Goal: Task Accomplishment & Management: Manage account settings

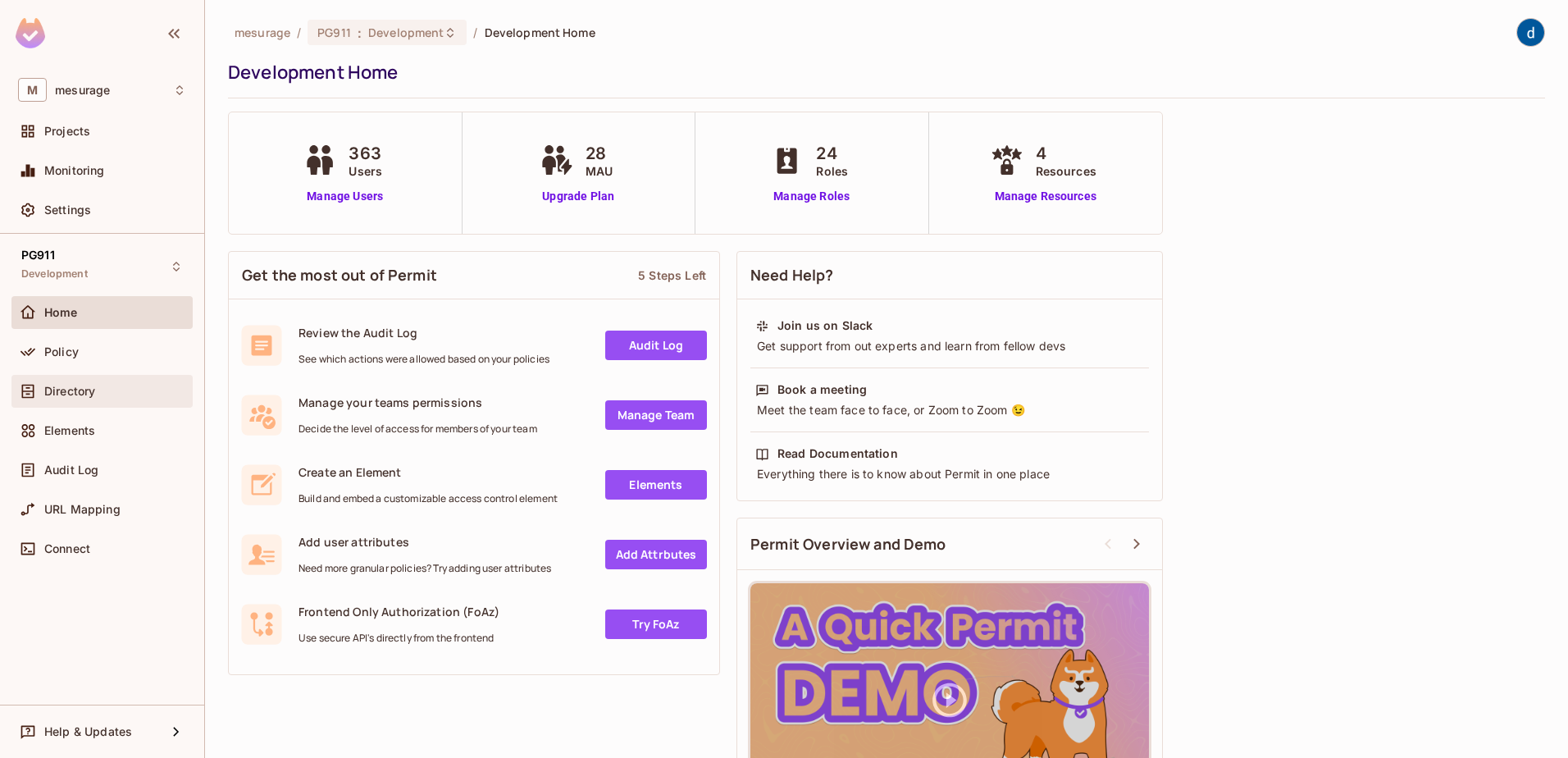
click at [56, 403] on div "Directory" at bounding box center [102, 391] width 181 height 33
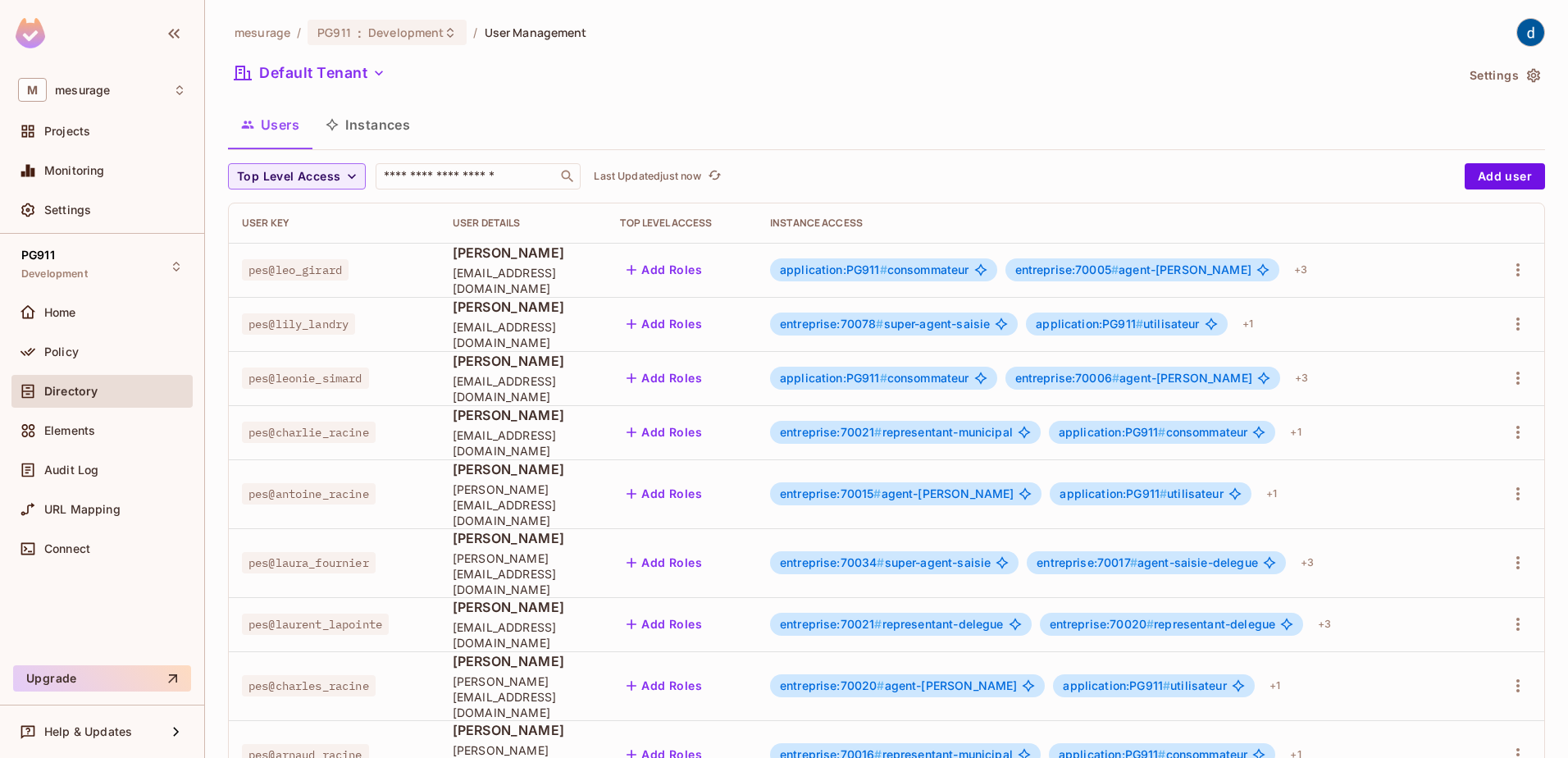
click at [777, 132] on div "Users Instances" at bounding box center [886, 125] width 1317 height 41
click at [114, 339] on div "Policy" at bounding box center [102, 351] width 181 height 33
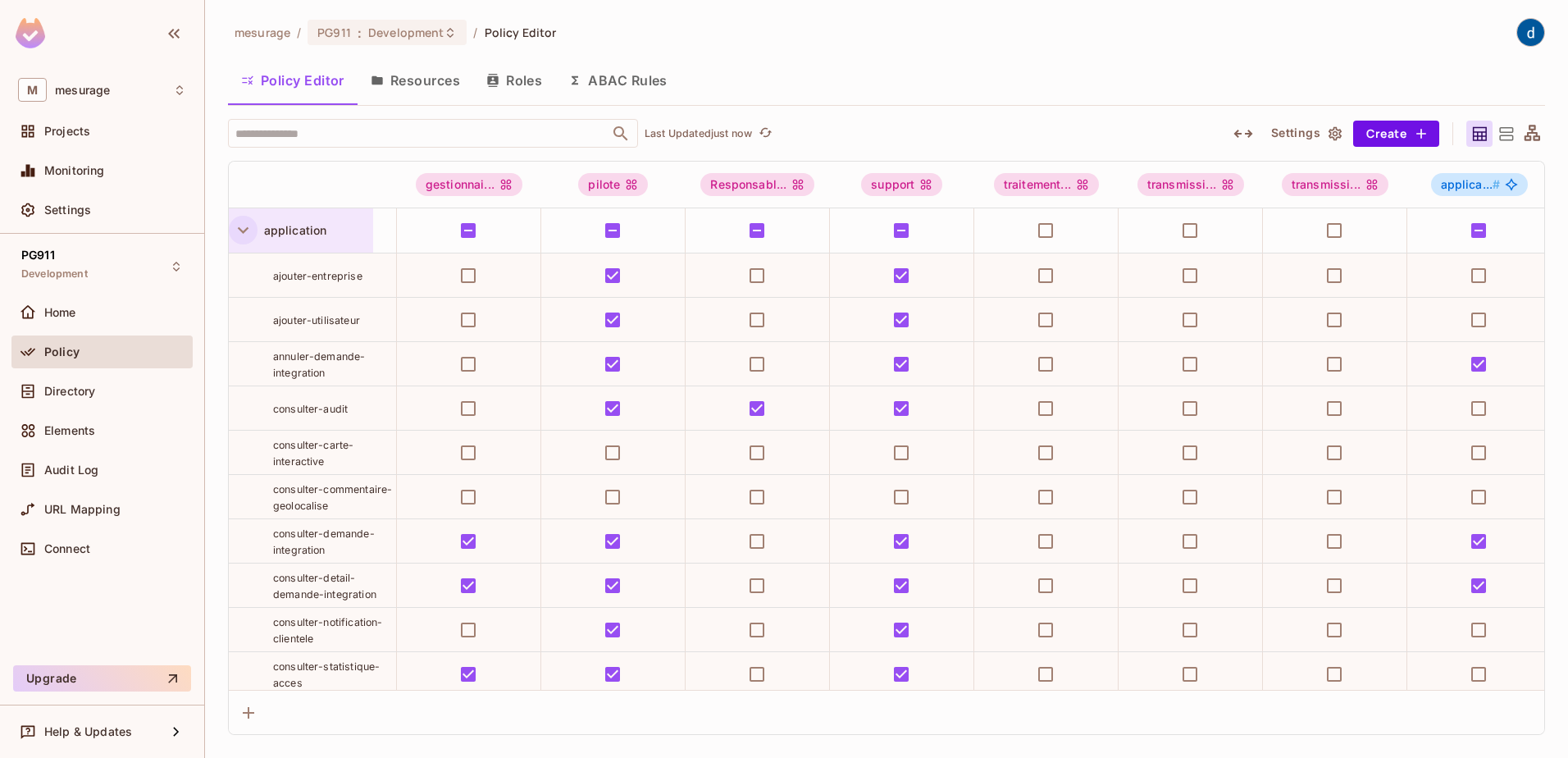
click at [243, 226] on icon "button" at bounding box center [243, 230] width 22 height 22
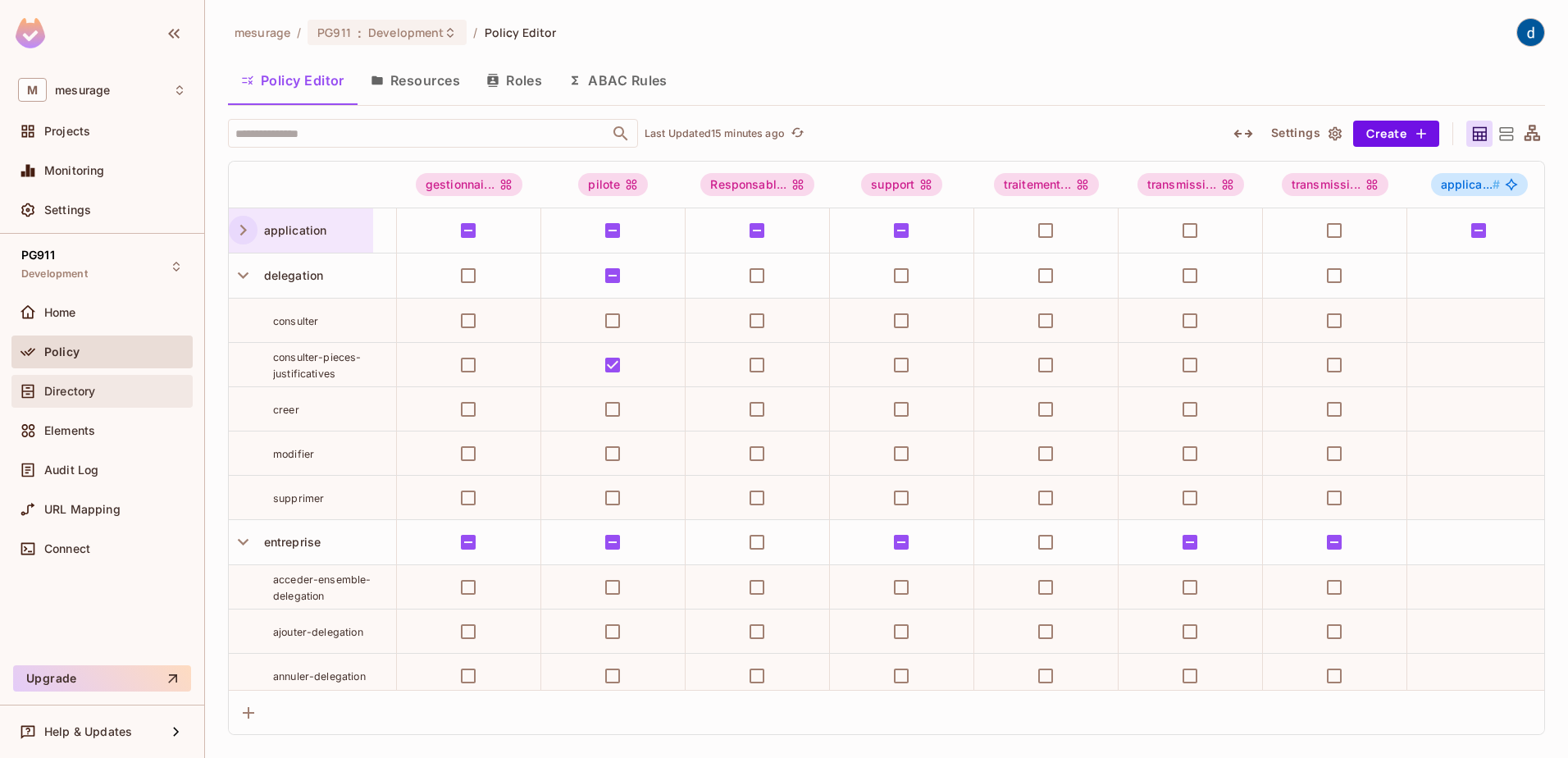
click at [68, 398] on div "Directory" at bounding box center [101, 391] width 168 height 20
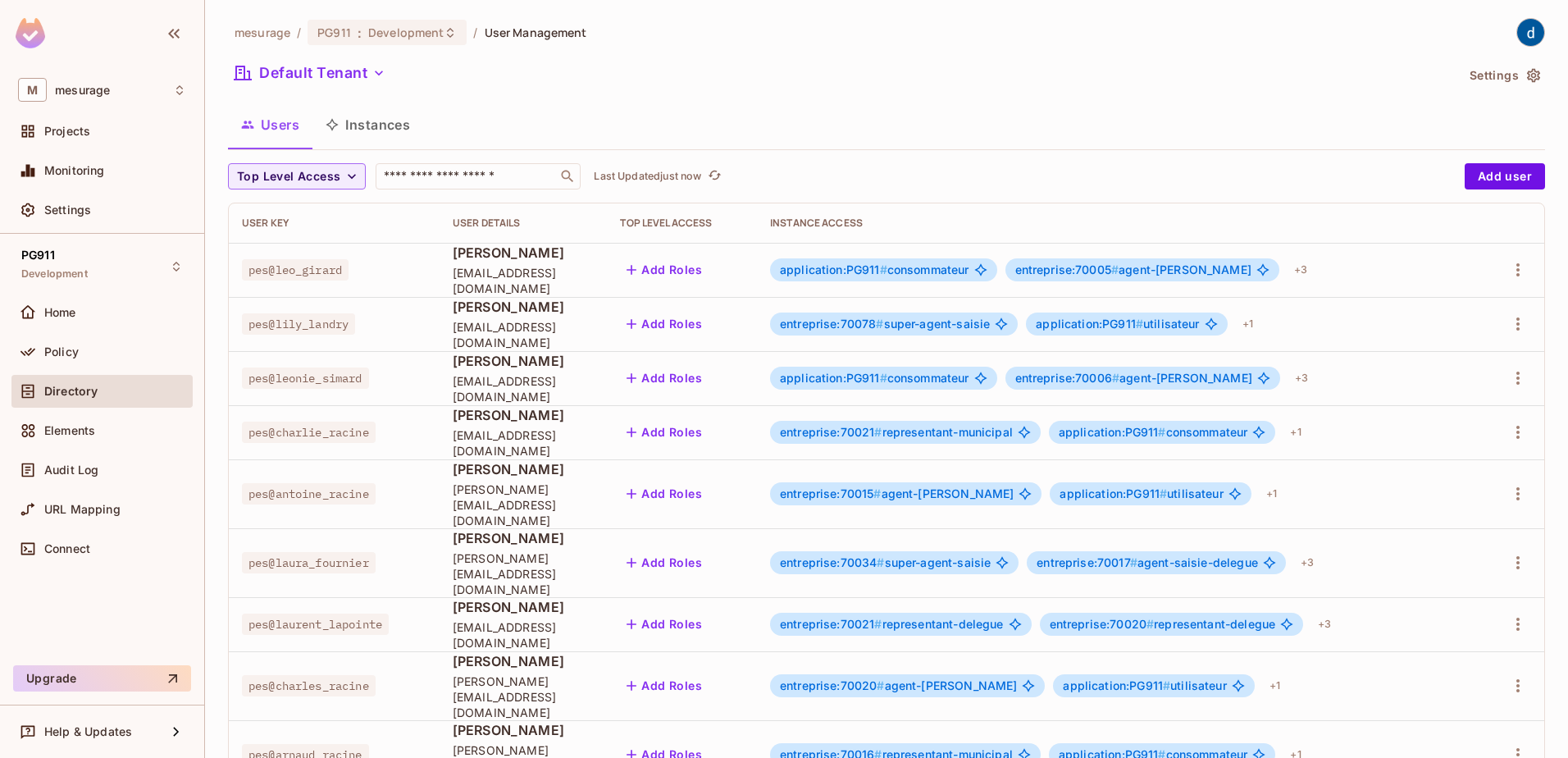
click at [389, 121] on button "Instances" at bounding box center [367, 125] width 110 height 41
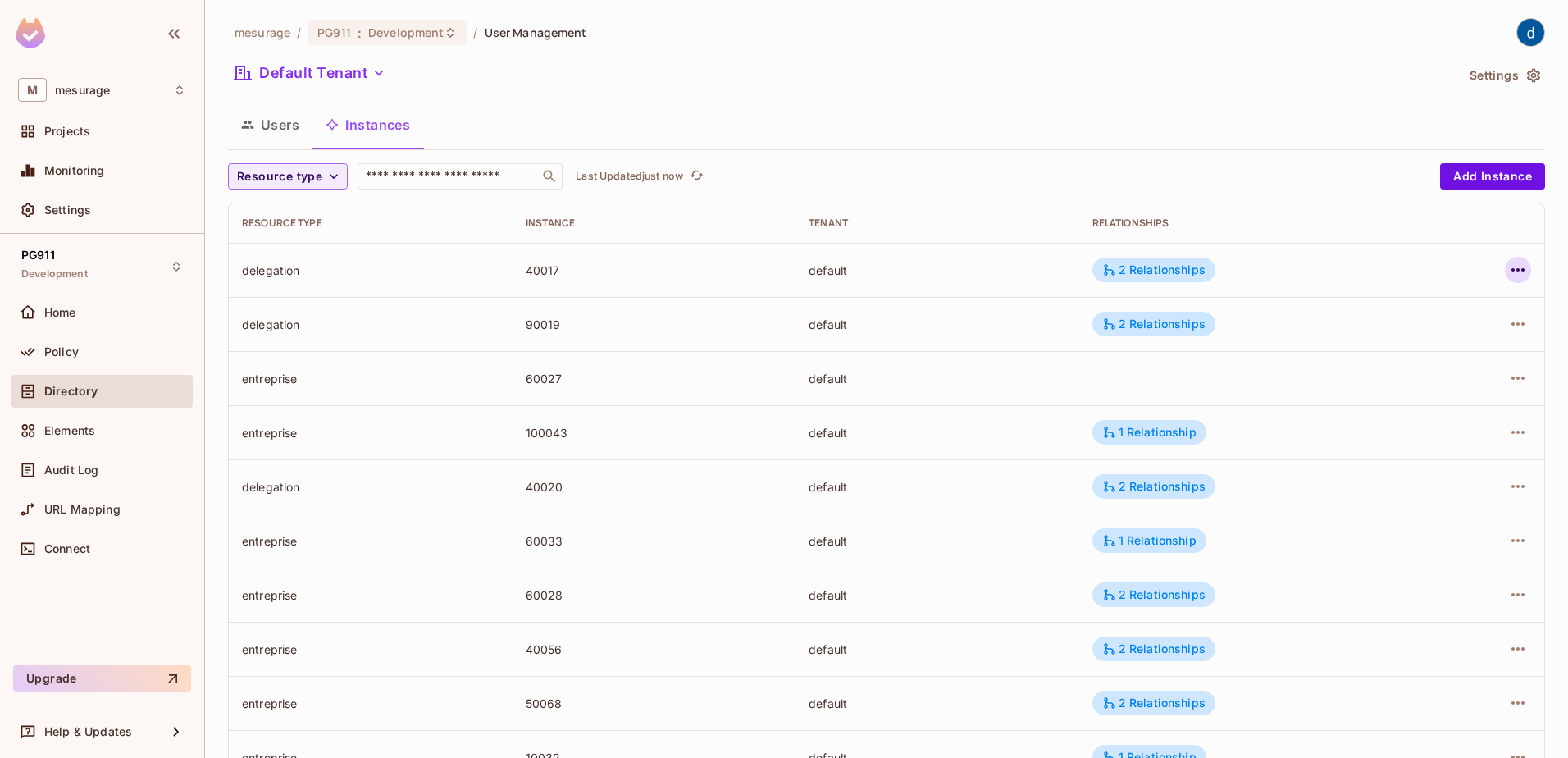
click at [1512, 265] on icon "button" at bounding box center [1518, 270] width 20 height 20
click at [1403, 337] on div "Edit Attributes" at bounding box center [1385, 343] width 81 height 16
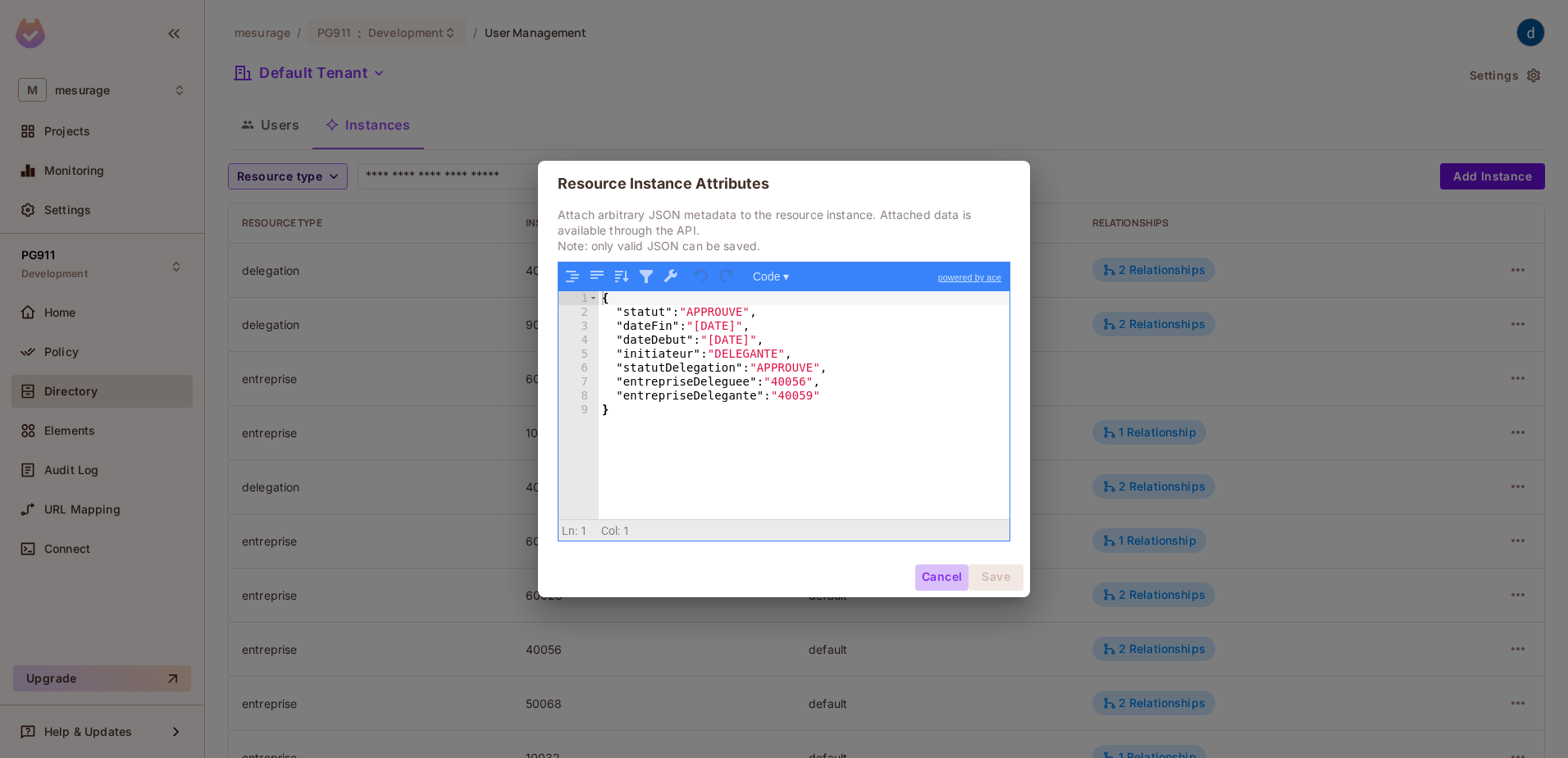
click at [937, 581] on button "Cancel" at bounding box center [942, 577] width 53 height 27
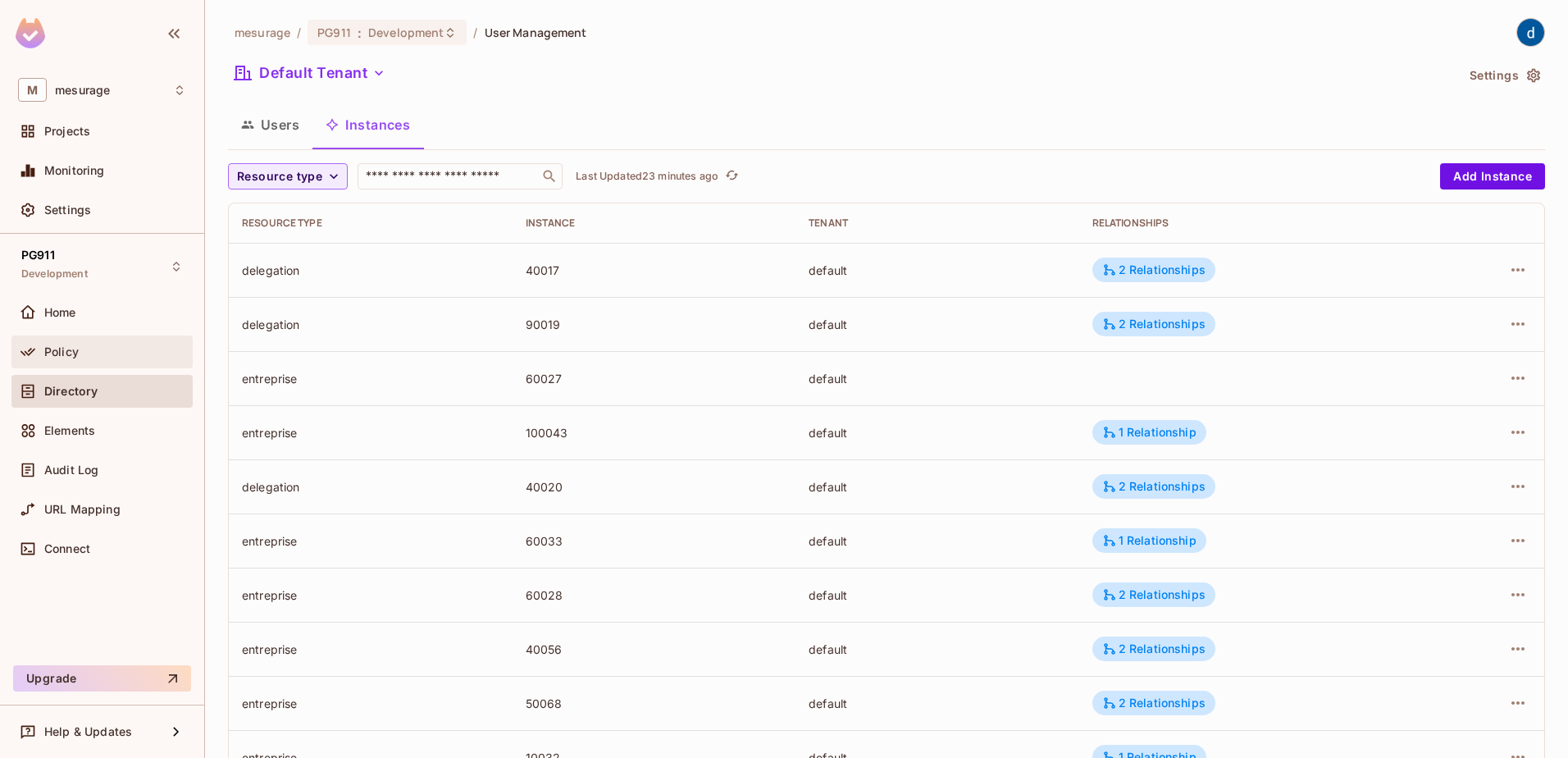
click at [64, 359] on div "Policy" at bounding box center [101, 352] width 168 height 20
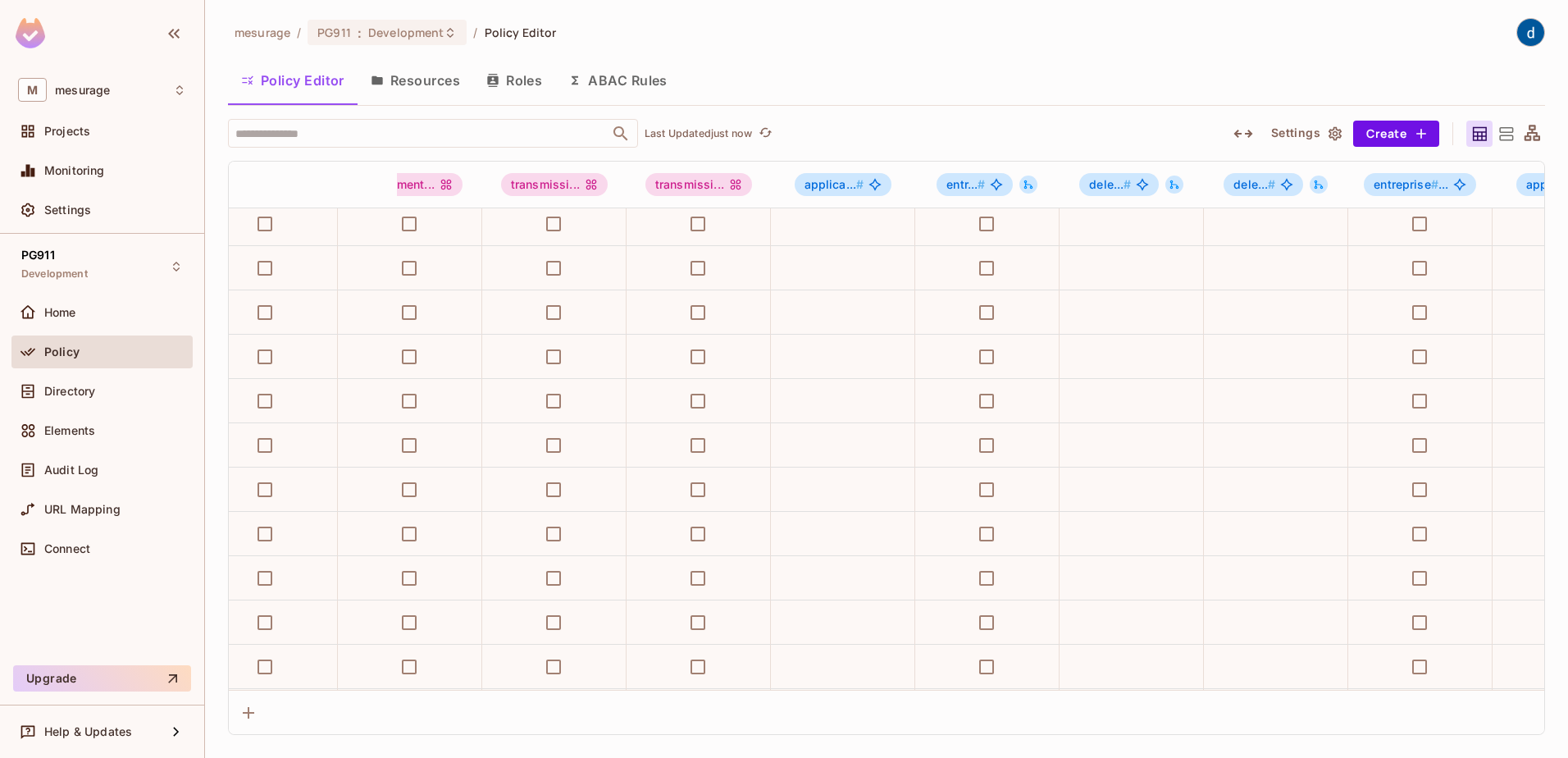
scroll to position [2623, 0]
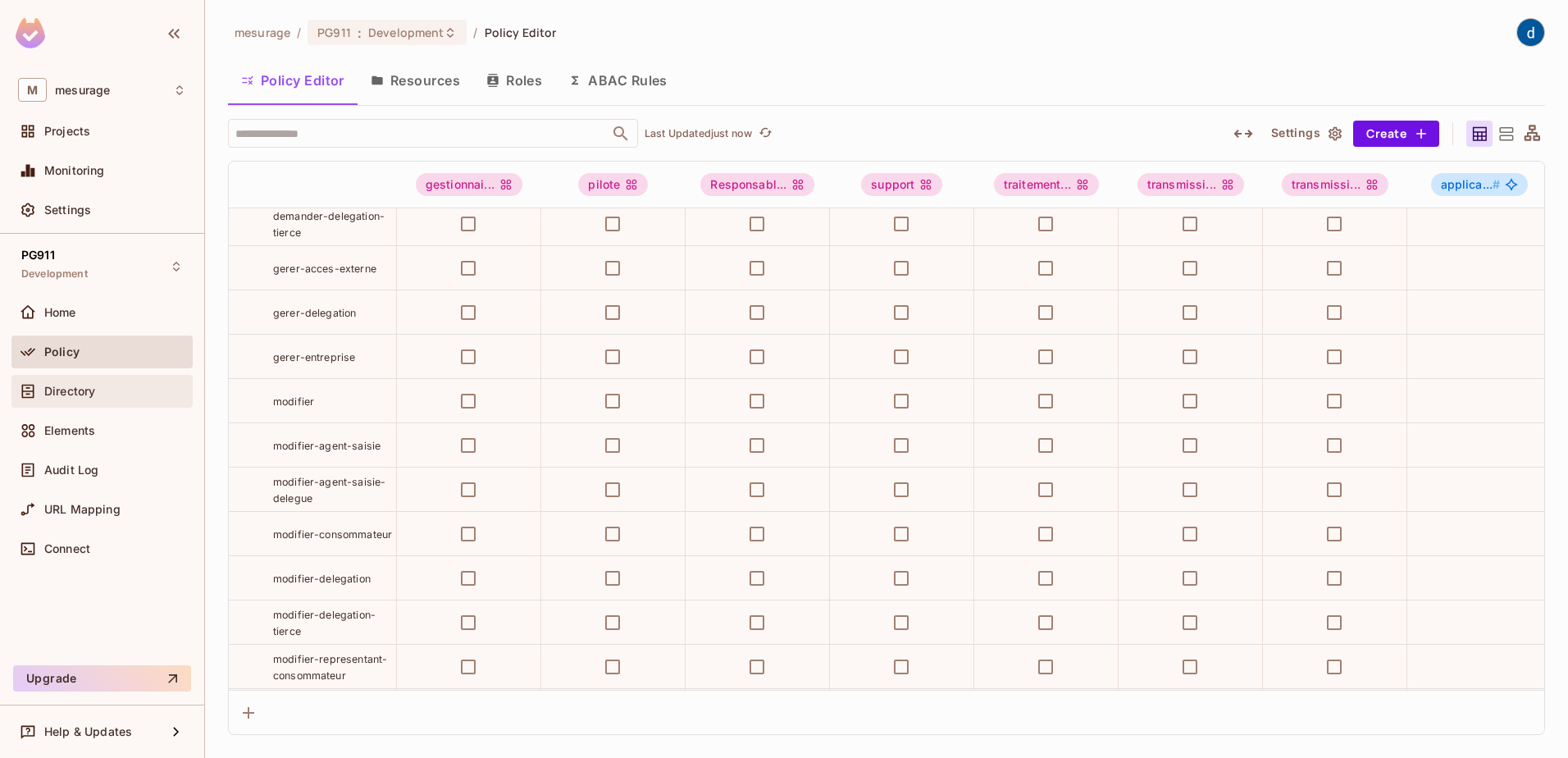
click at [121, 405] on div "Directory" at bounding box center [102, 391] width 181 height 33
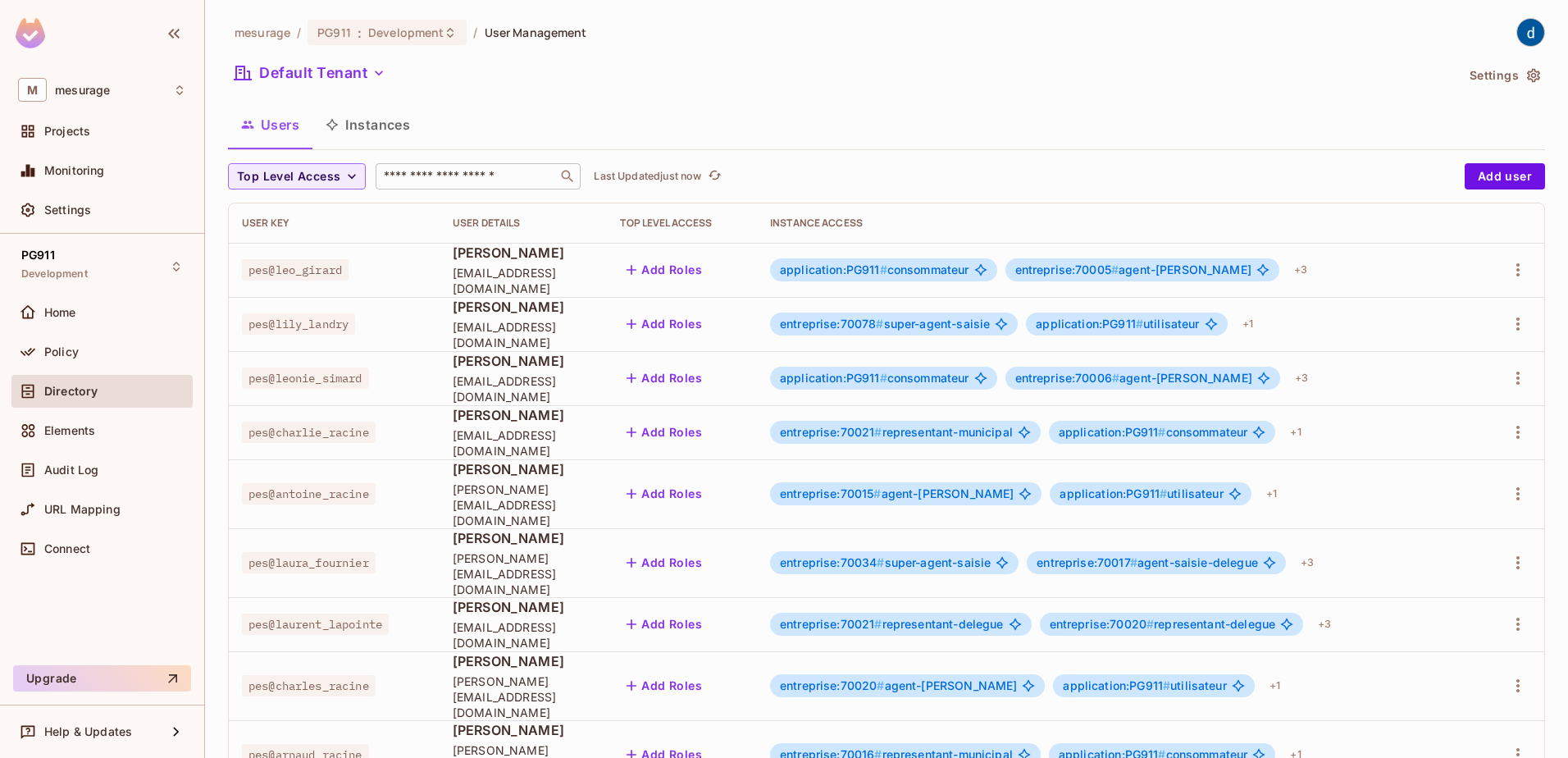
click at [482, 174] on input "text" at bounding box center [467, 176] width 173 height 16
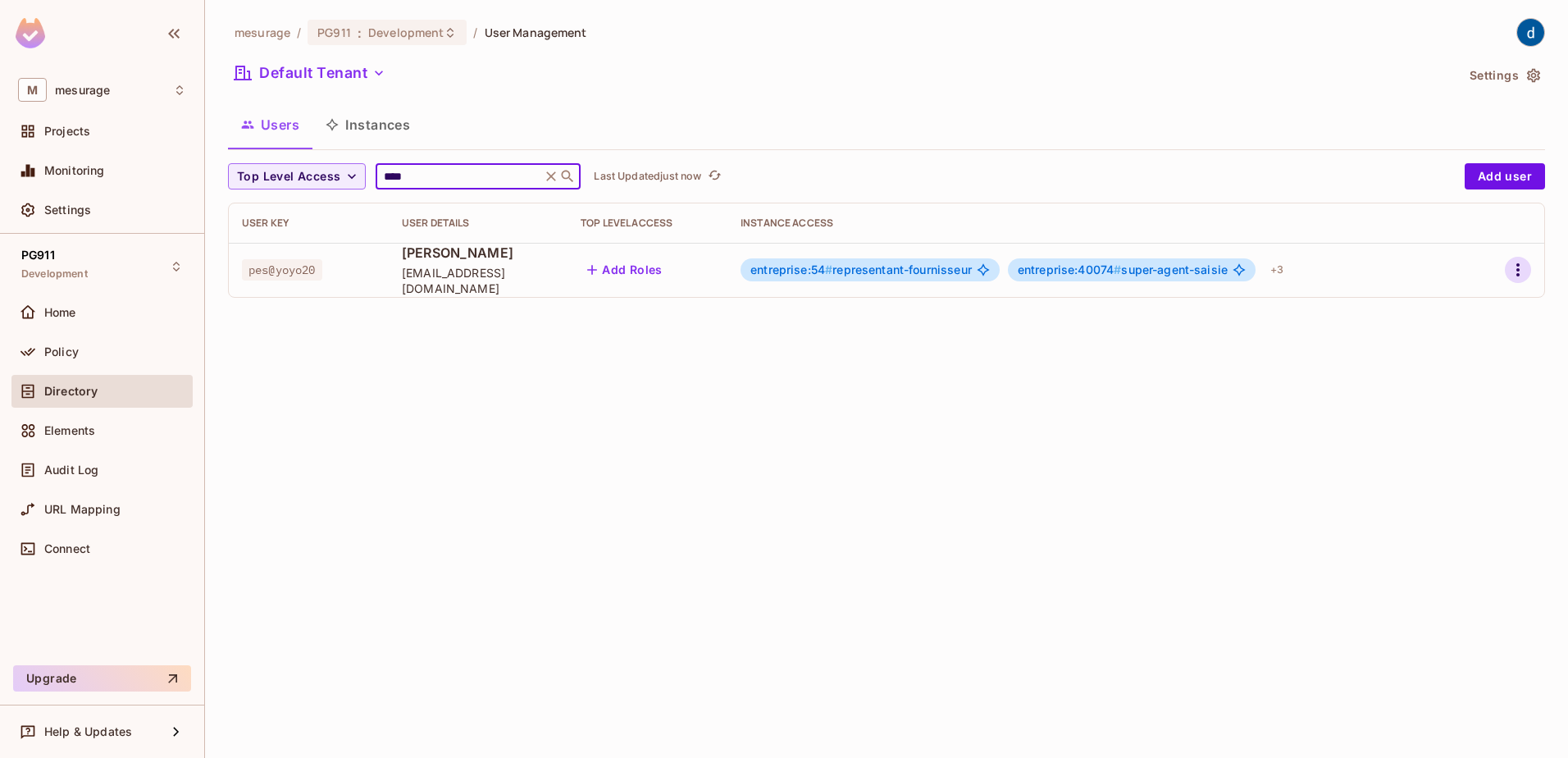
type input "****"
click at [1520, 269] on icon "button" at bounding box center [1518, 270] width 20 height 20
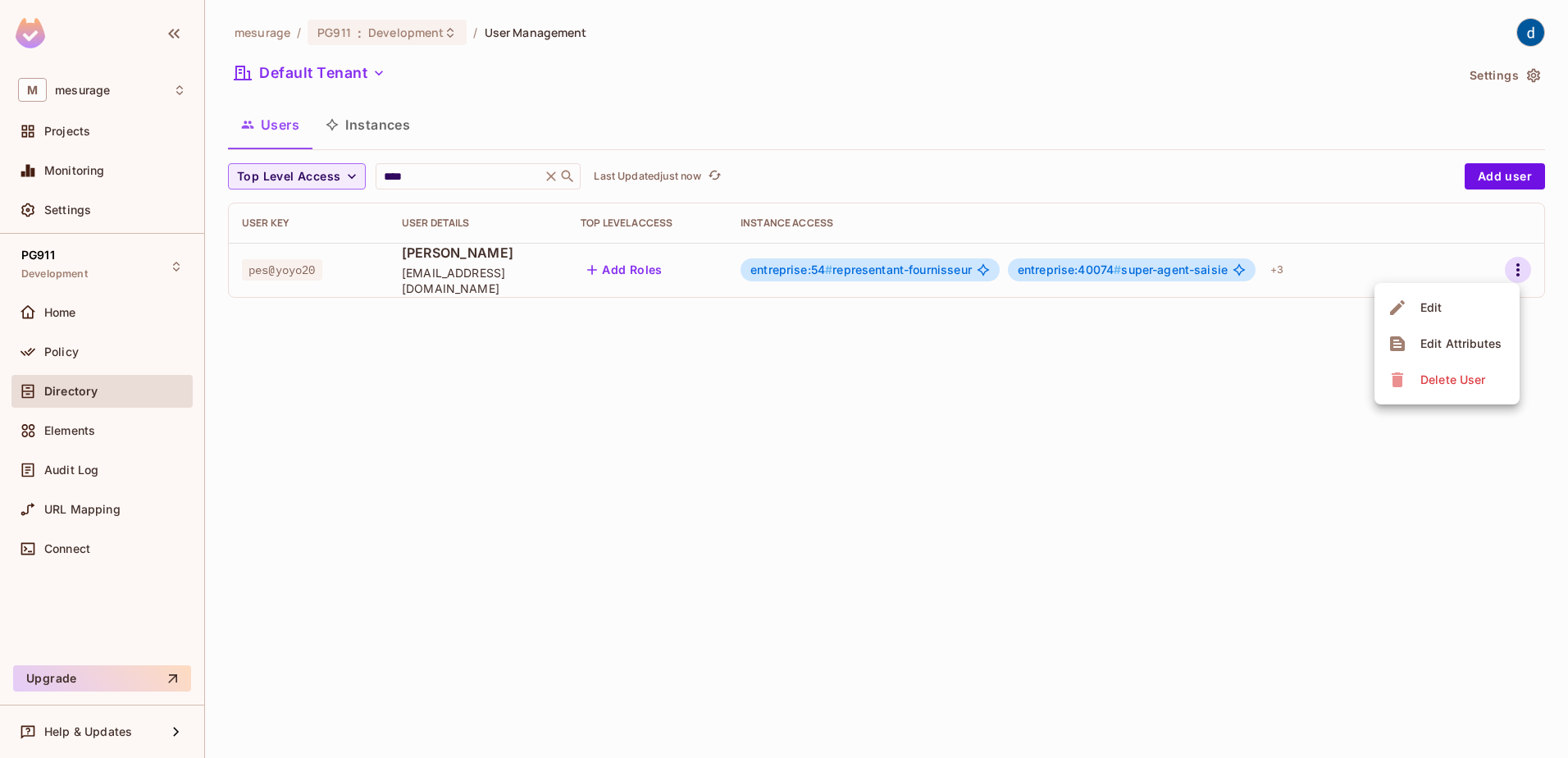
click at [1456, 310] on li "Edit" at bounding box center [1446, 308] width 145 height 36
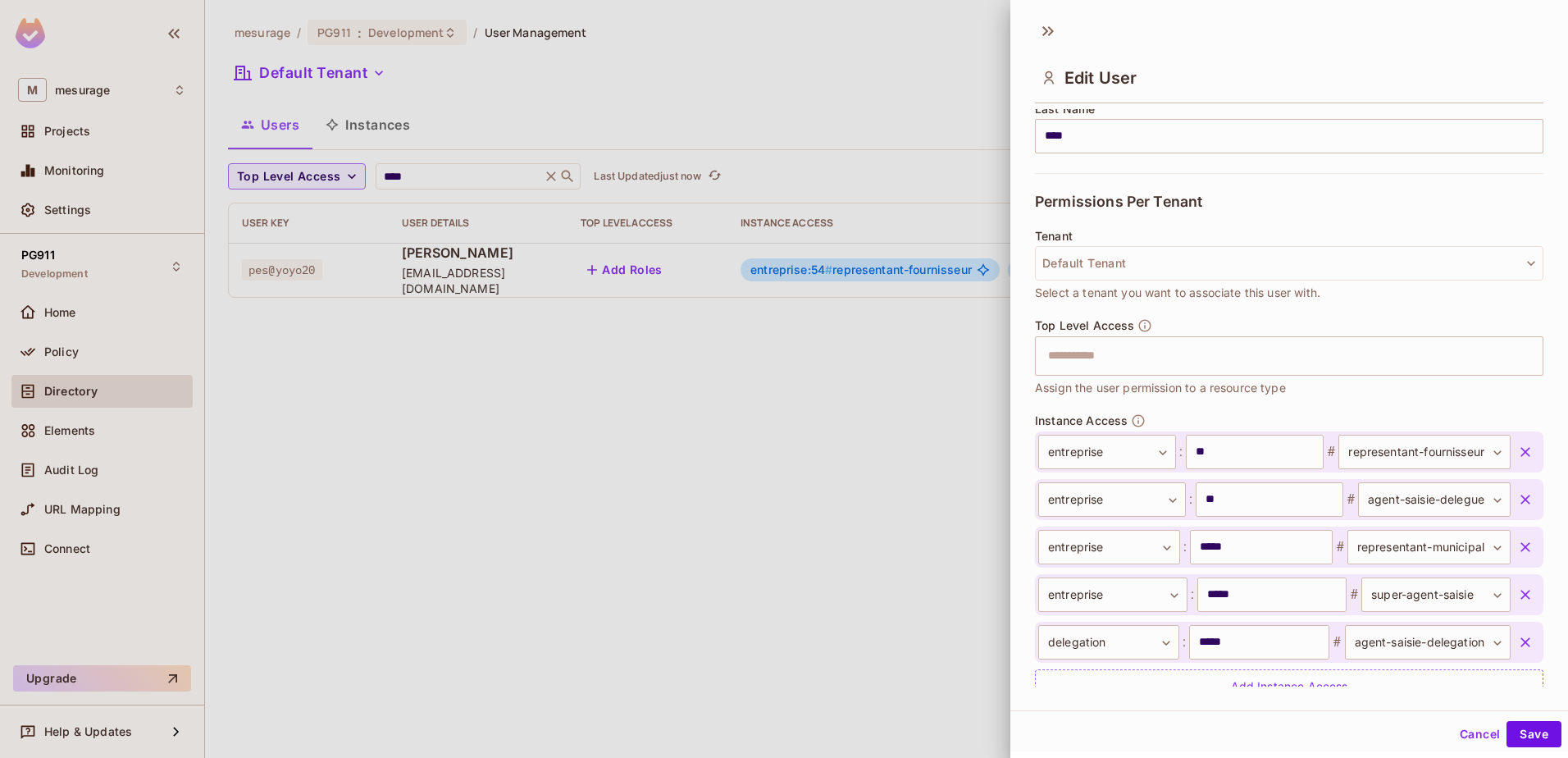
scroll to position [353, 0]
